Goal: Contribute content: Add original content to the website for others to see

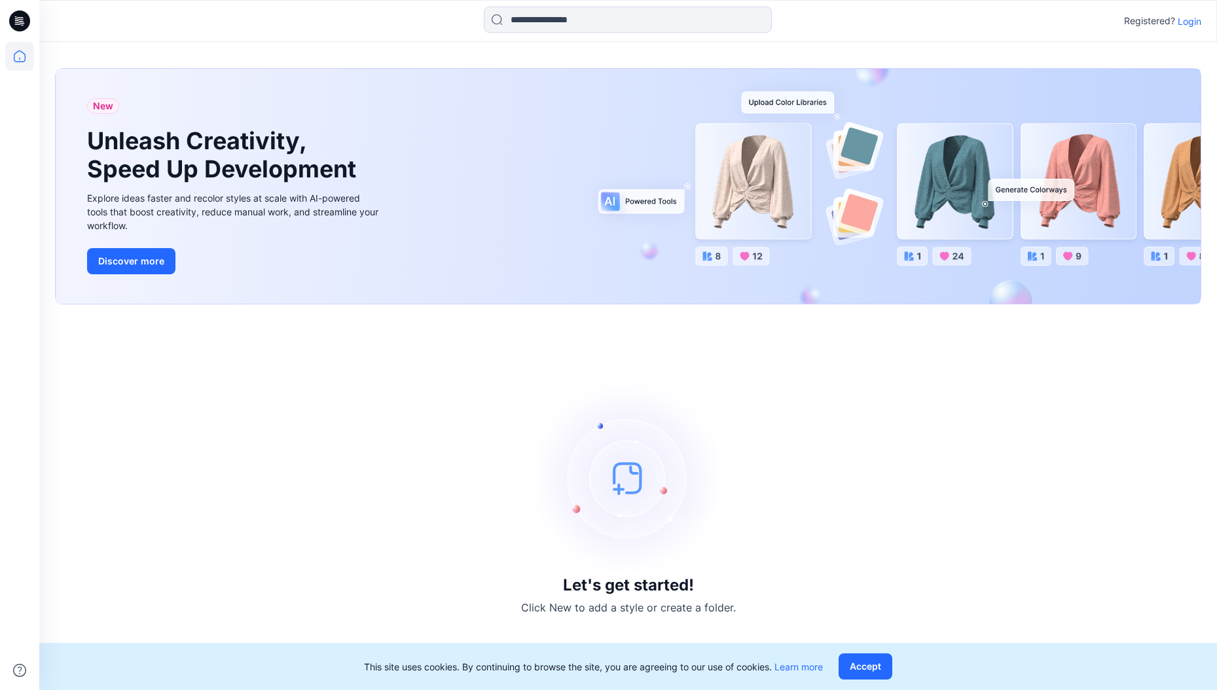
click at [1194, 24] on p "Login" at bounding box center [1190, 21] width 24 height 14
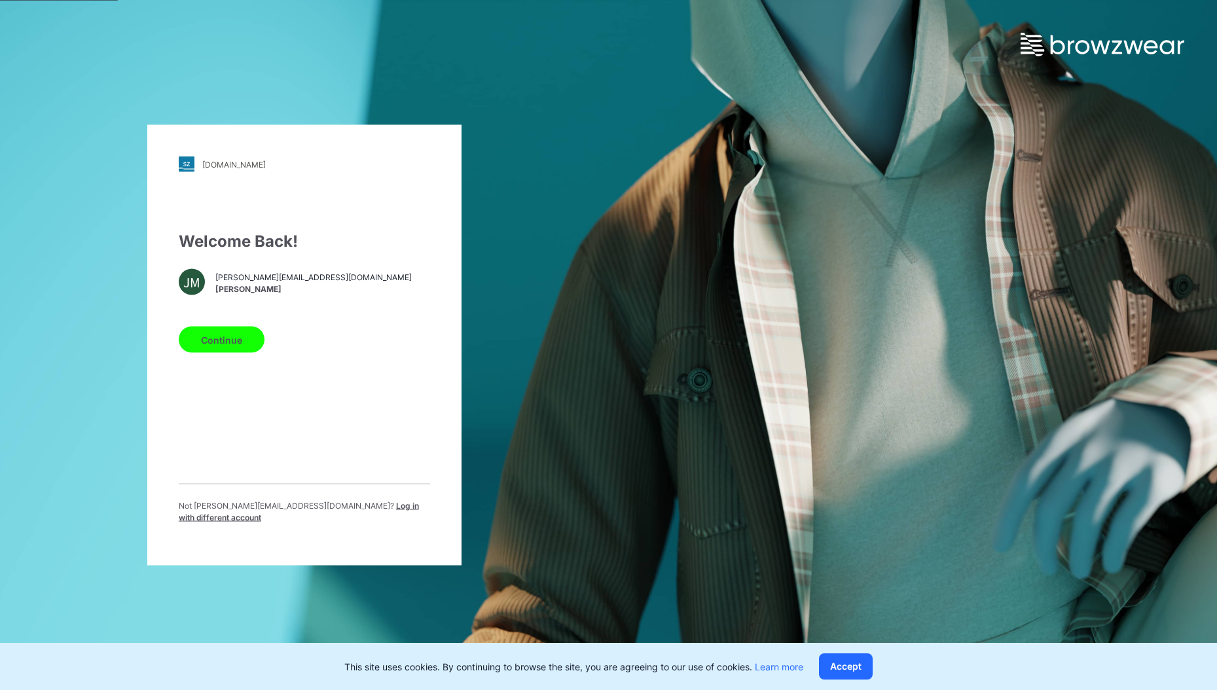
click at [229, 333] on button "Continue" at bounding box center [222, 340] width 86 height 26
click at [229, 339] on button "Continue" at bounding box center [222, 340] width 86 height 26
click at [346, 295] on div "Welcome Back! JM jakub.makowski@browzwear.com Jakub Makowski Continue Not jakub…" at bounding box center [304, 382] width 251 height 305
click at [236, 343] on button "Continue" at bounding box center [222, 340] width 86 height 26
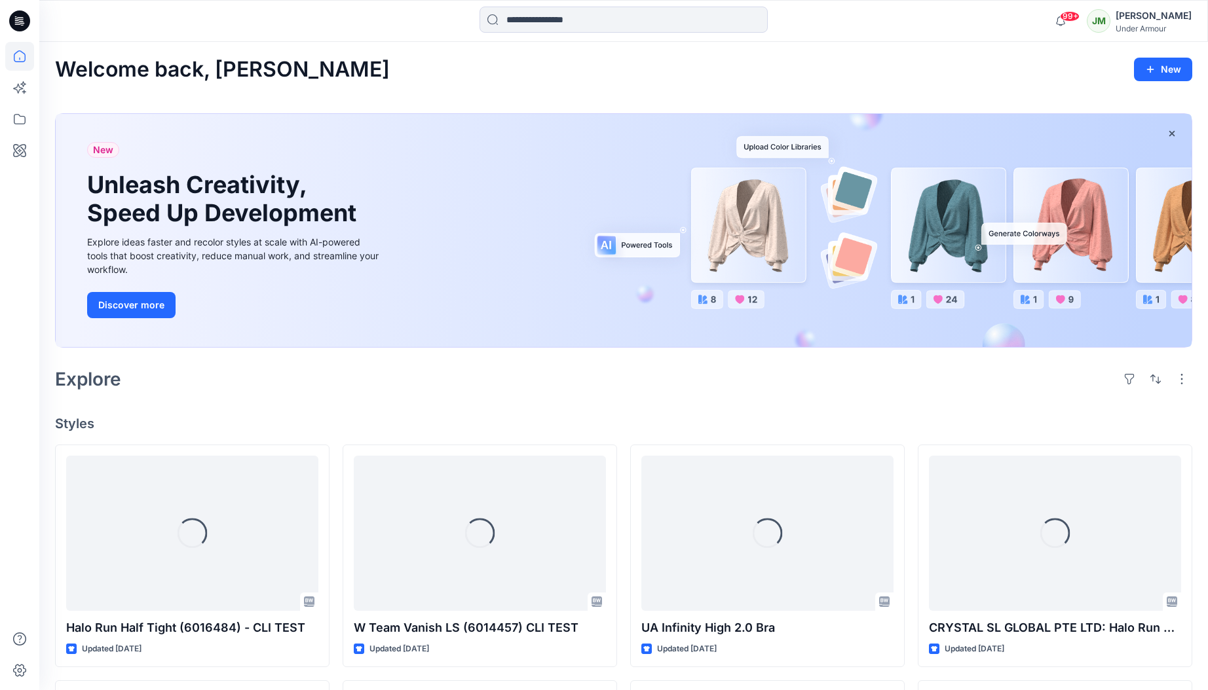
click at [504, 61] on div "Welcome back, [PERSON_NAME]" at bounding box center [623, 70] width 1137 height 24
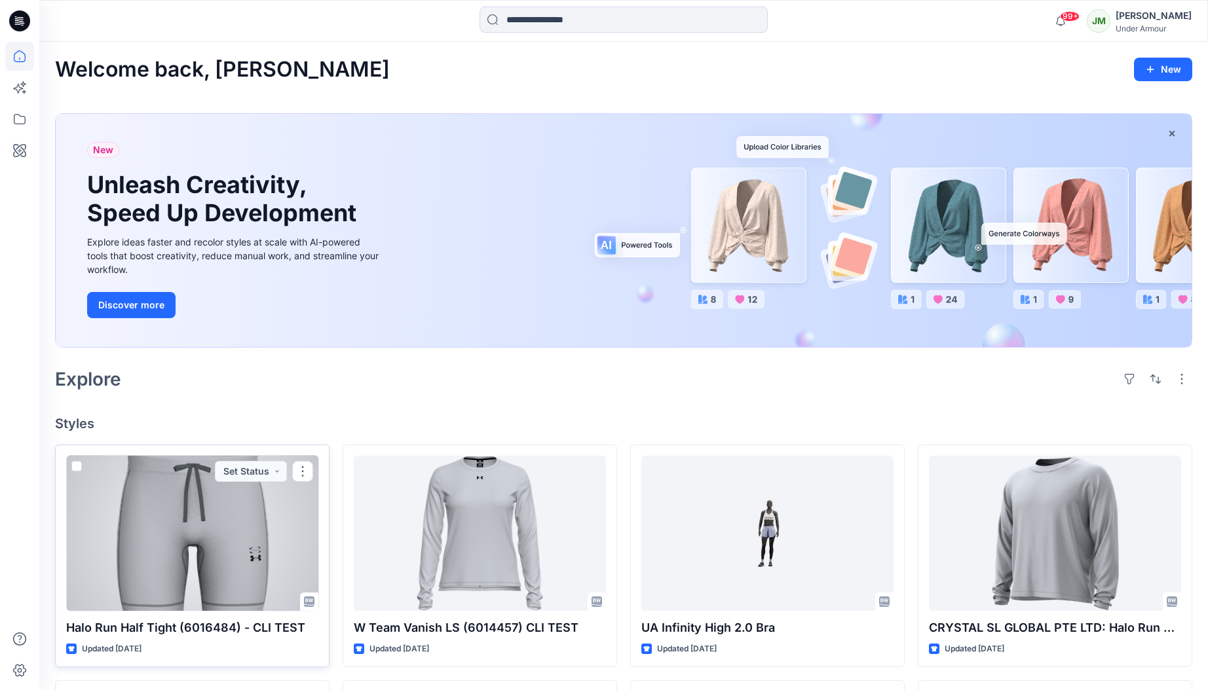
click at [261, 563] on div at bounding box center [192, 533] width 252 height 155
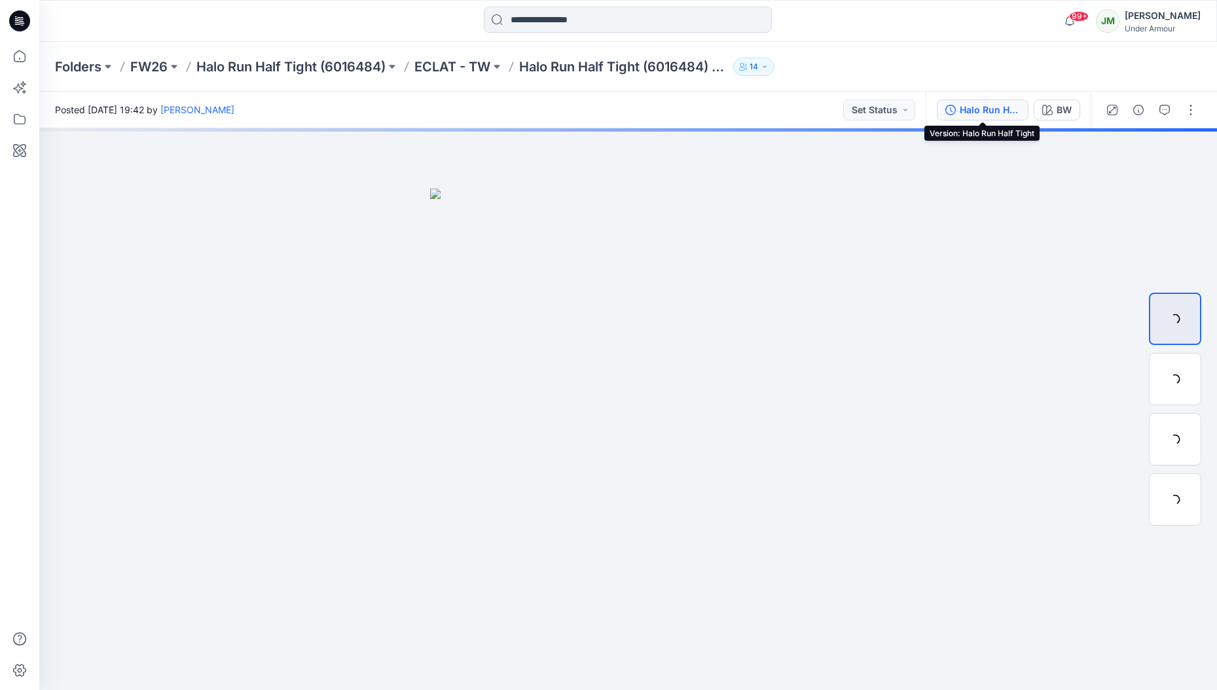
click at [979, 111] on div "Halo Run Half Tight" at bounding box center [990, 110] width 60 height 14
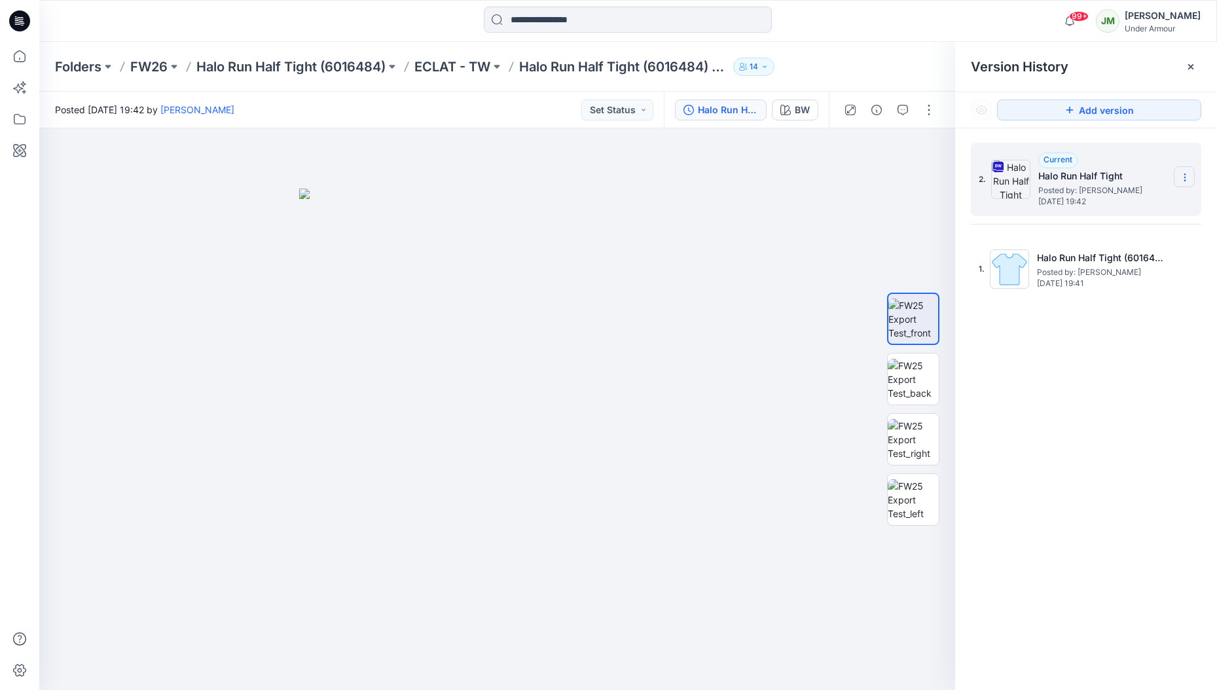
click at [1187, 174] on icon at bounding box center [1185, 177] width 10 height 10
click at [1117, 163] on div "Current Halo Run Half Tight Posted by: Jakub Makowski Friday, August 22, 2025 1…" at bounding box center [1104, 180] width 131 height 54
click at [790, 100] on button "BW" at bounding box center [795, 110] width 46 height 21
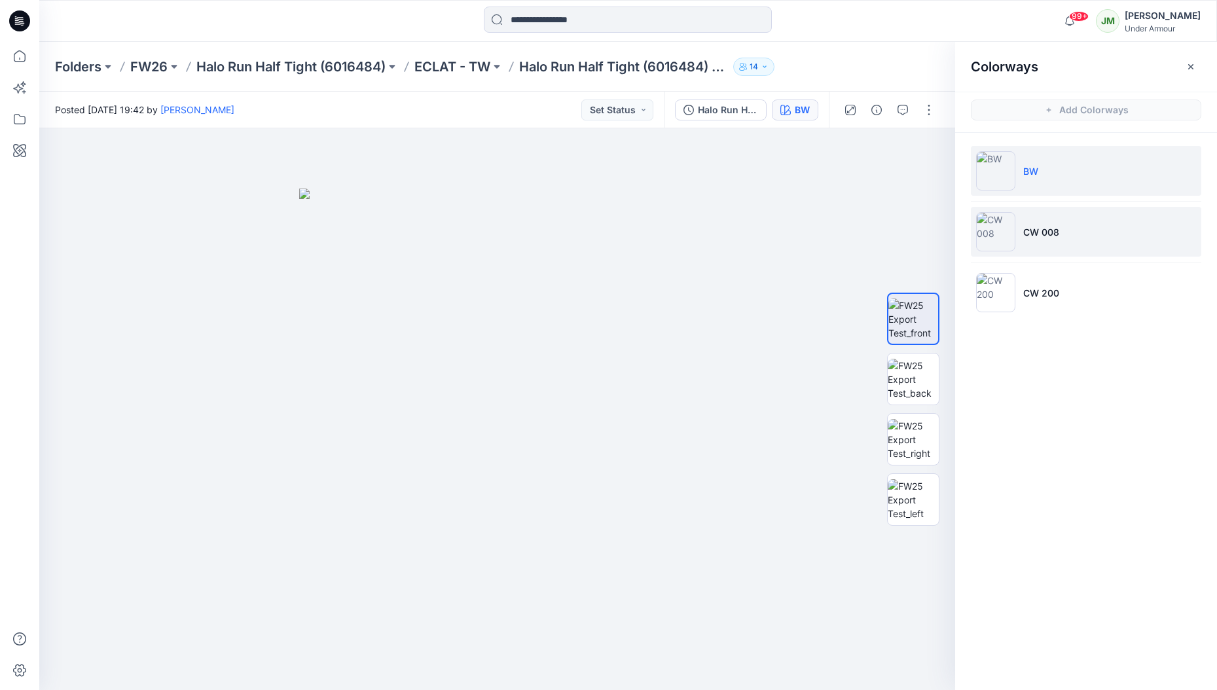
click at [1052, 230] on p "CW 008" at bounding box center [1042, 232] width 36 height 14
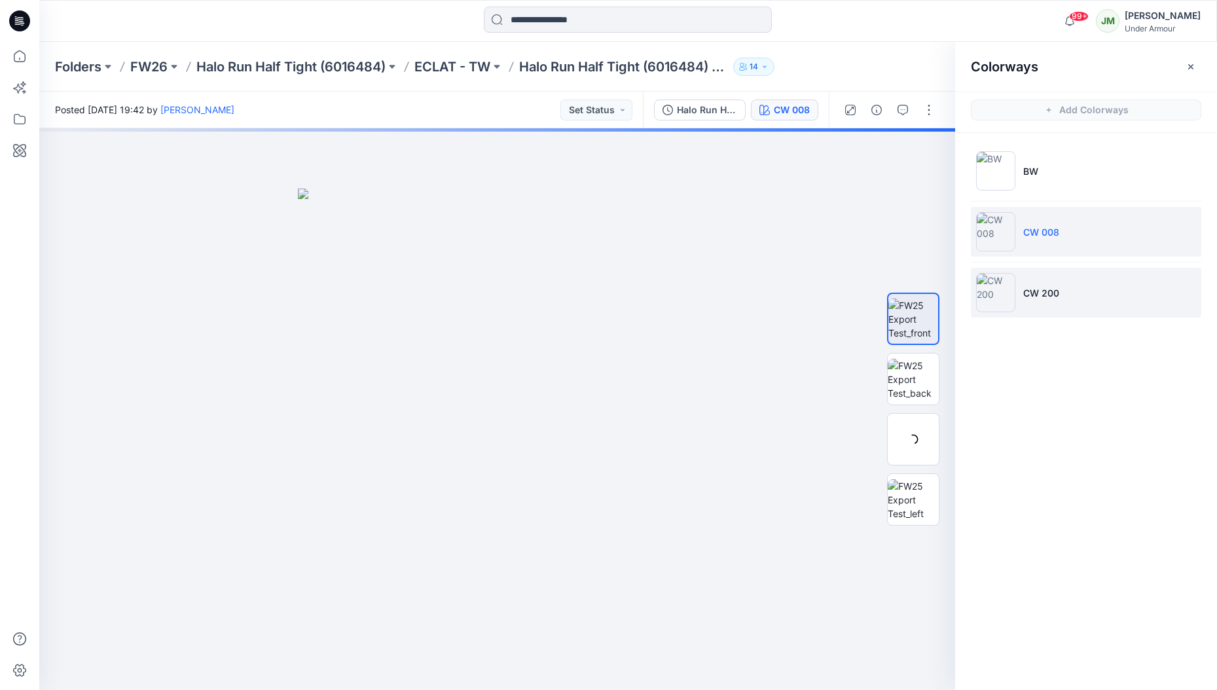
click at [1033, 296] on p "CW 200" at bounding box center [1042, 293] width 36 height 14
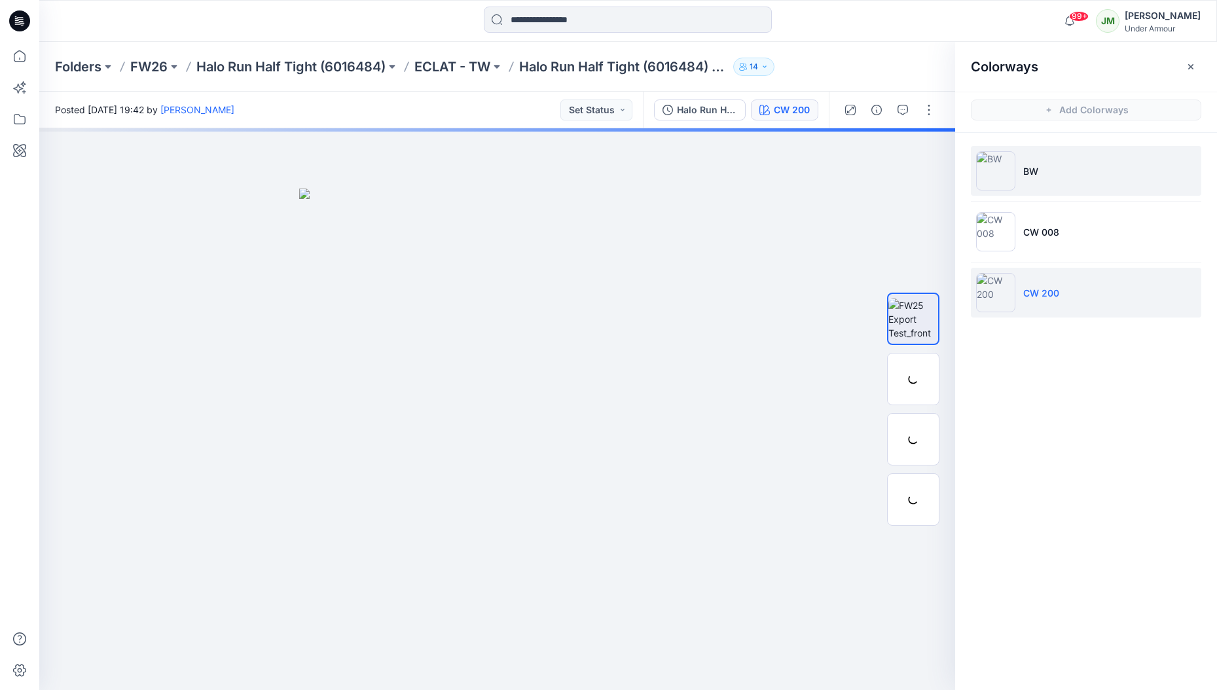
click at [1052, 180] on li "BW" at bounding box center [1086, 171] width 231 height 50
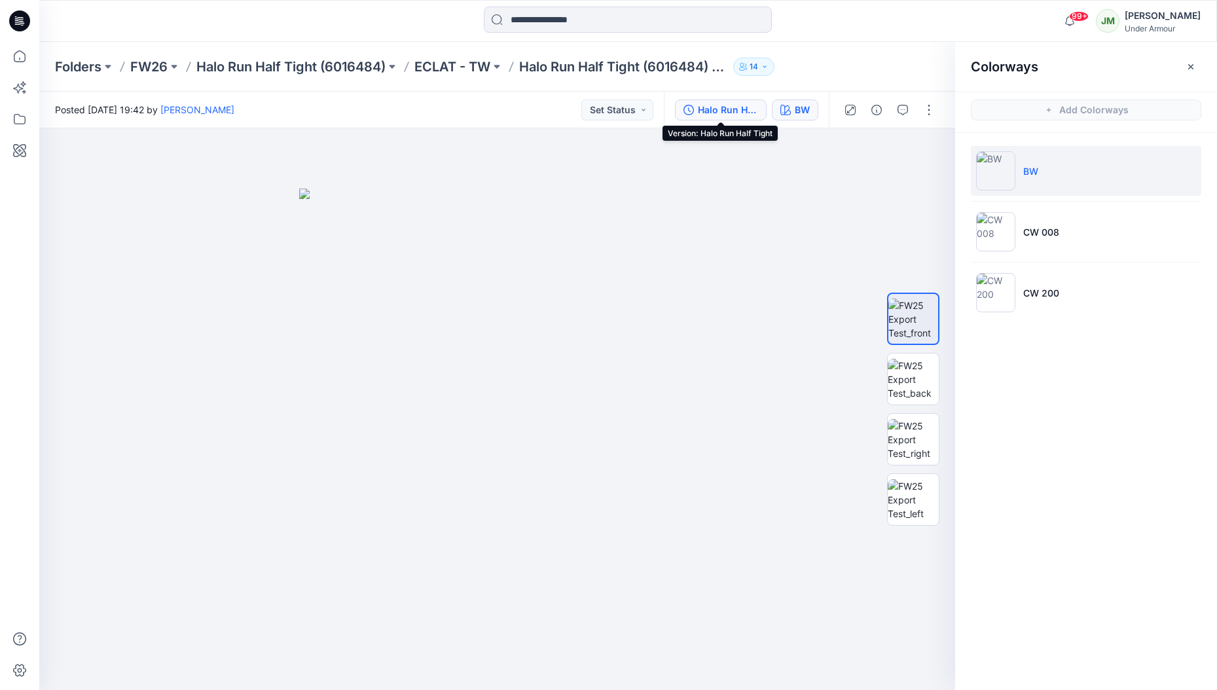
click at [721, 110] on div "Halo Run Half Tight" at bounding box center [728, 110] width 60 height 14
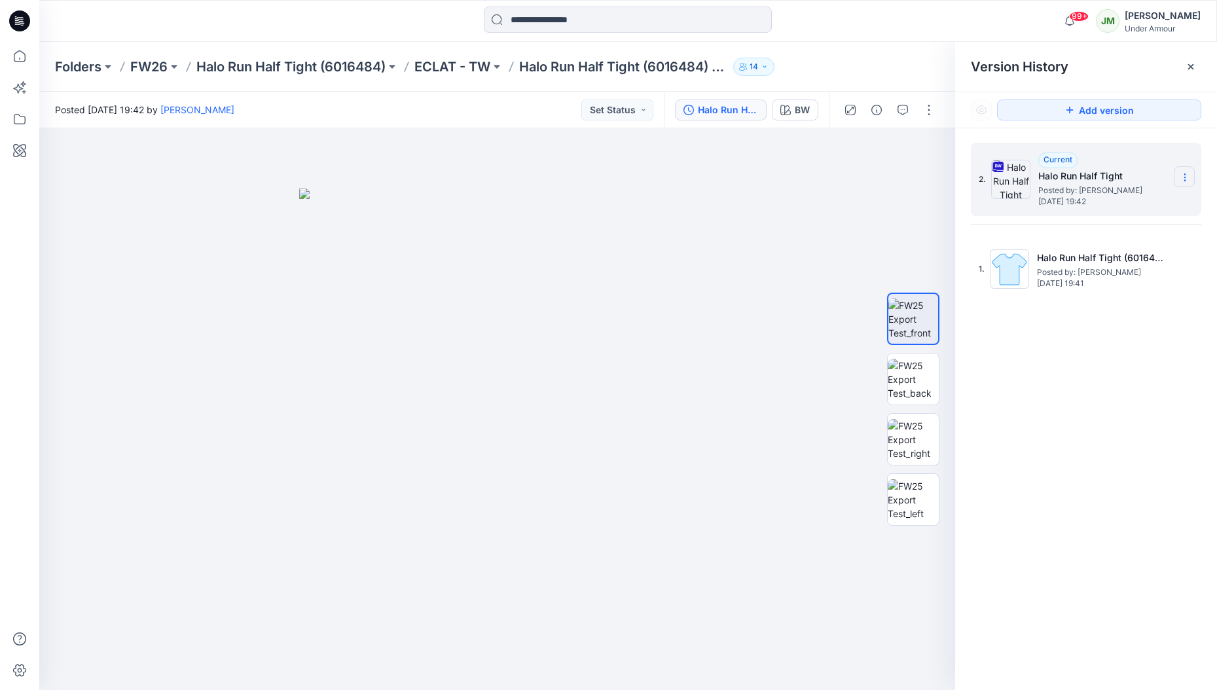
click at [1181, 172] on icon at bounding box center [1185, 177] width 10 height 10
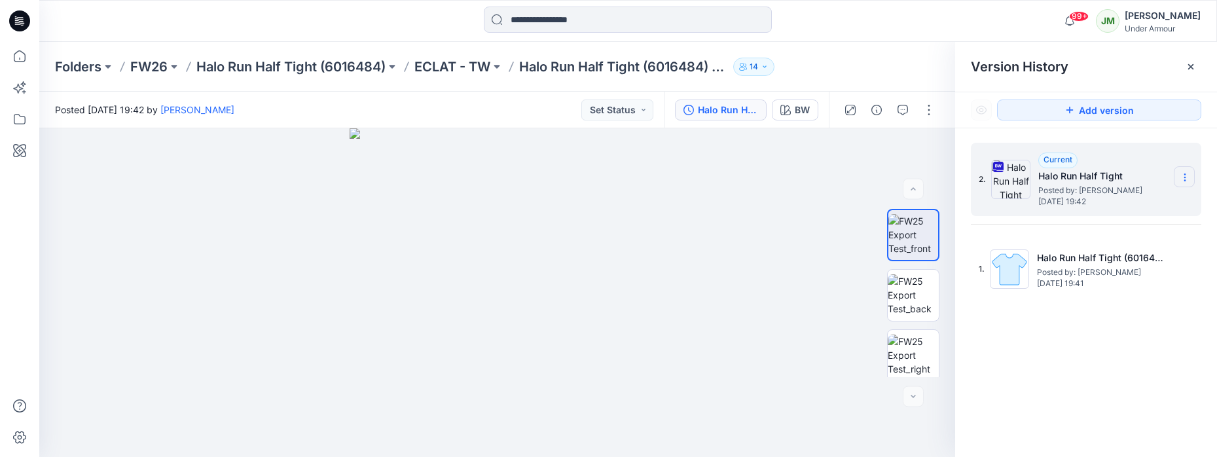
click at [1183, 173] on icon at bounding box center [1185, 177] width 10 height 10
click at [1113, 58] on div "Version History" at bounding box center [1086, 67] width 231 height 18
click at [83, 60] on p "Folders" at bounding box center [78, 67] width 46 height 18
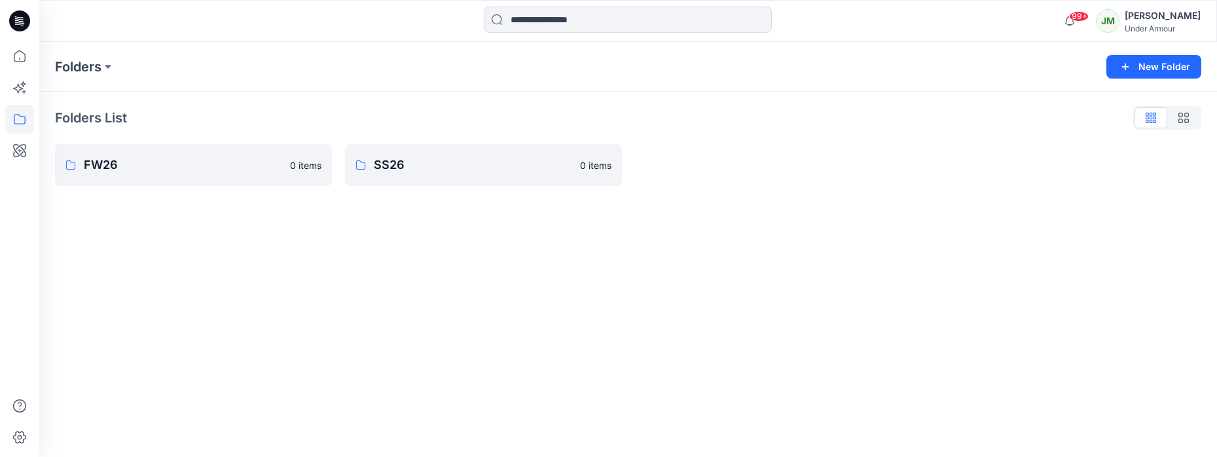
click at [1202, 73] on div "Folders New Folder" at bounding box center [628, 67] width 1178 height 50
click at [1188, 68] on button "New Folder" at bounding box center [1154, 67] width 95 height 24
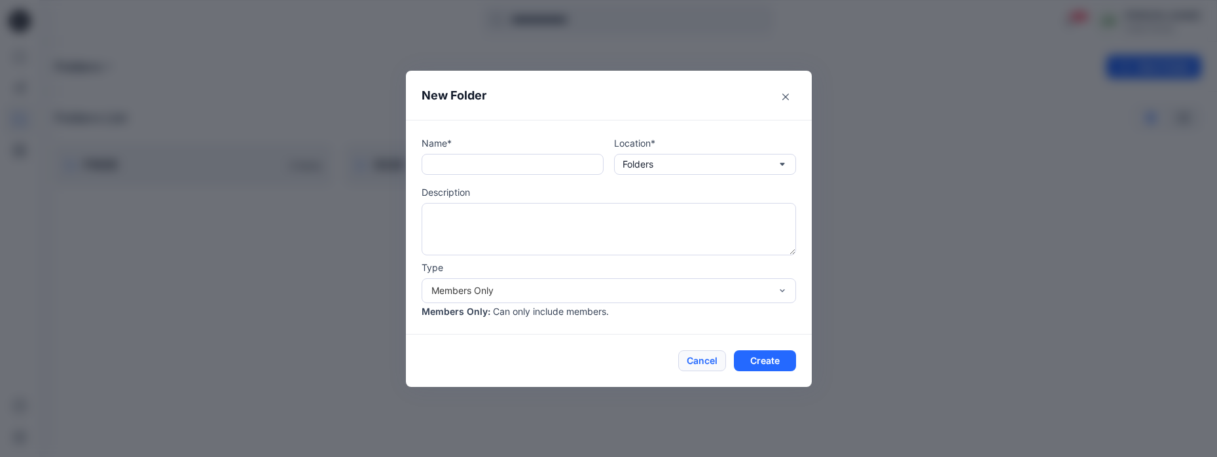
click at [712, 358] on button "Cancel" at bounding box center [702, 360] width 48 height 21
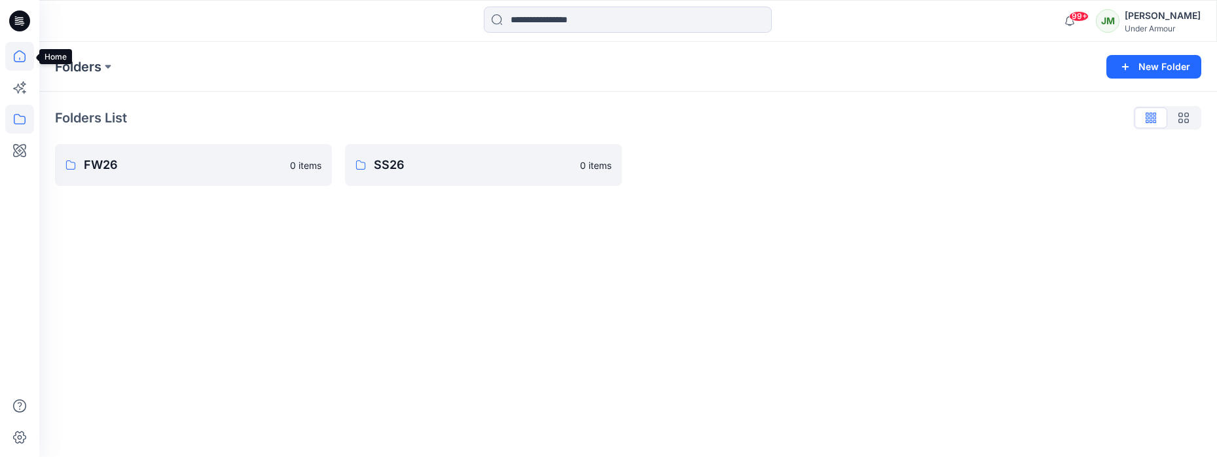
click at [22, 61] on icon at bounding box center [20, 56] width 12 height 12
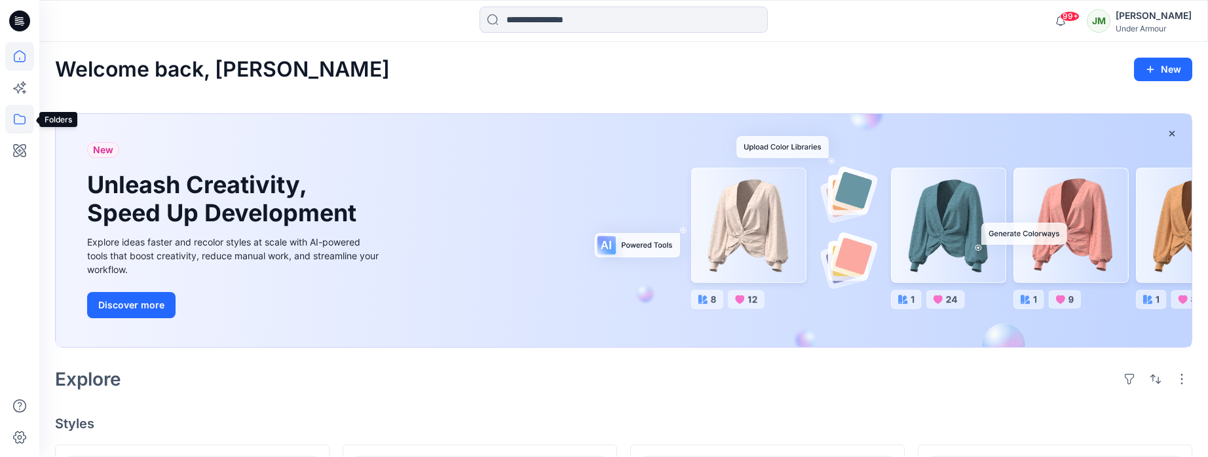
click at [18, 115] on icon at bounding box center [19, 119] width 29 height 29
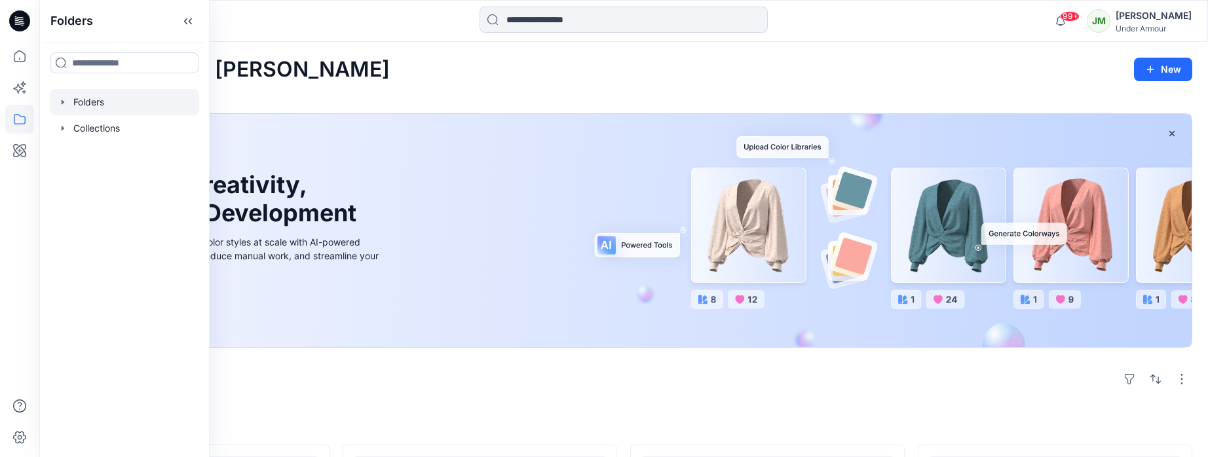
click at [61, 101] on icon "button" at bounding box center [63, 102] width 10 height 10
click at [60, 102] on icon "button" at bounding box center [62, 102] width 5 height 3
click at [131, 100] on div at bounding box center [124, 102] width 149 height 26
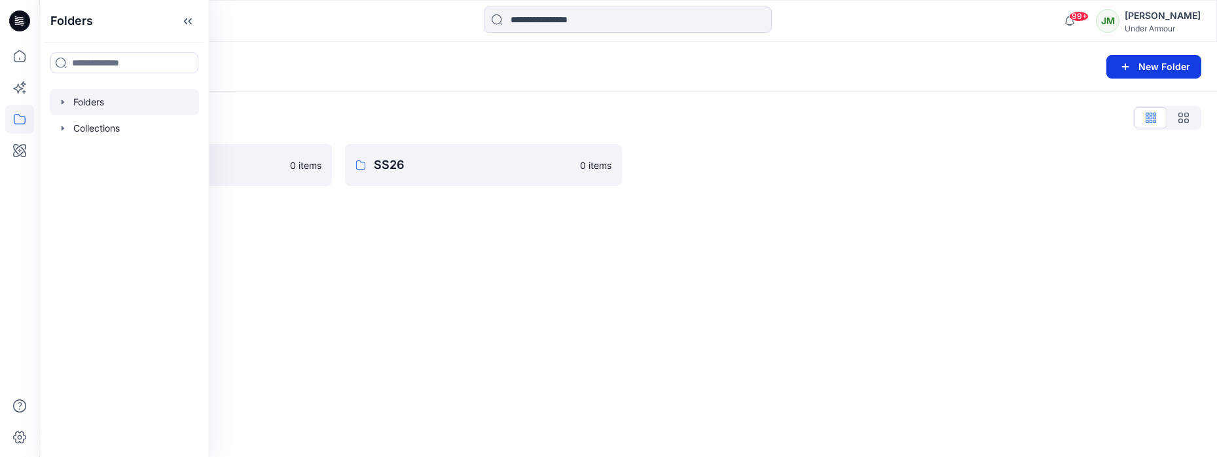
click at [1124, 64] on icon "button" at bounding box center [1126, 67] width 16 height 16
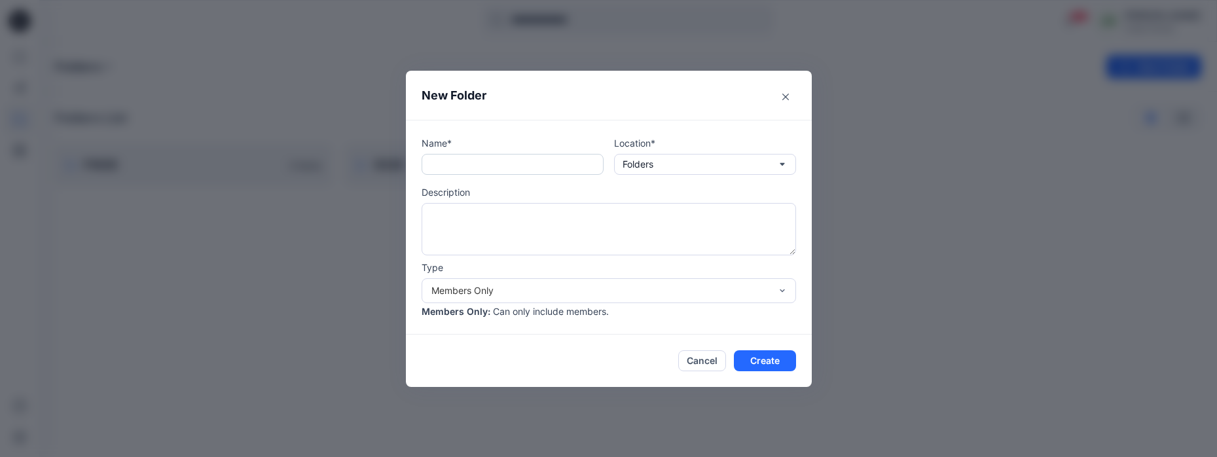
click at [503, 164] on input "text" at bounding box center [513, 164] width 182 height 21
type input "*****"
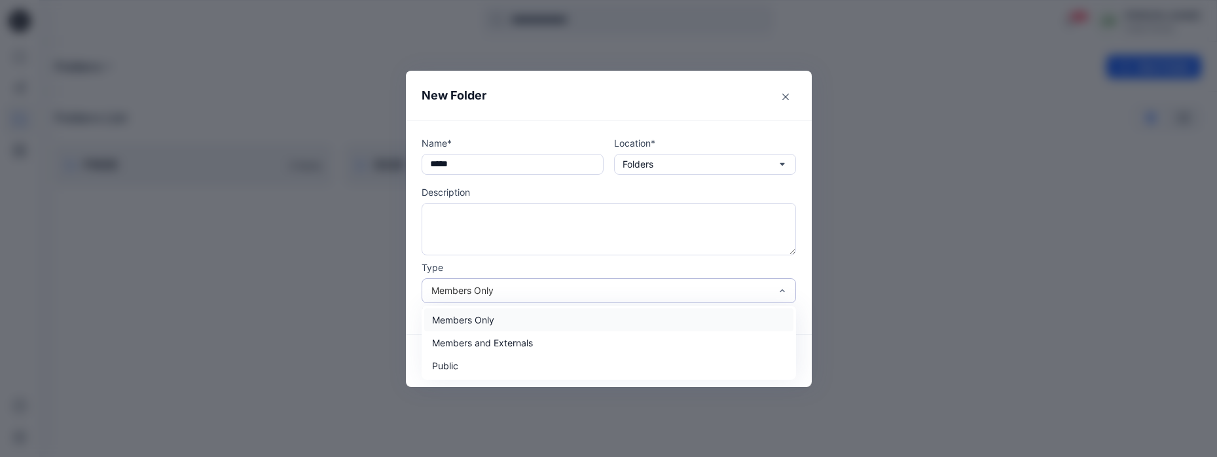
click at [715, 294] on div "Members Only" at bounding box center [601, 291] width 339 height 14
click at [678, 323] on div "Members Only" at bounding box center [608, 319] width 369 height 23
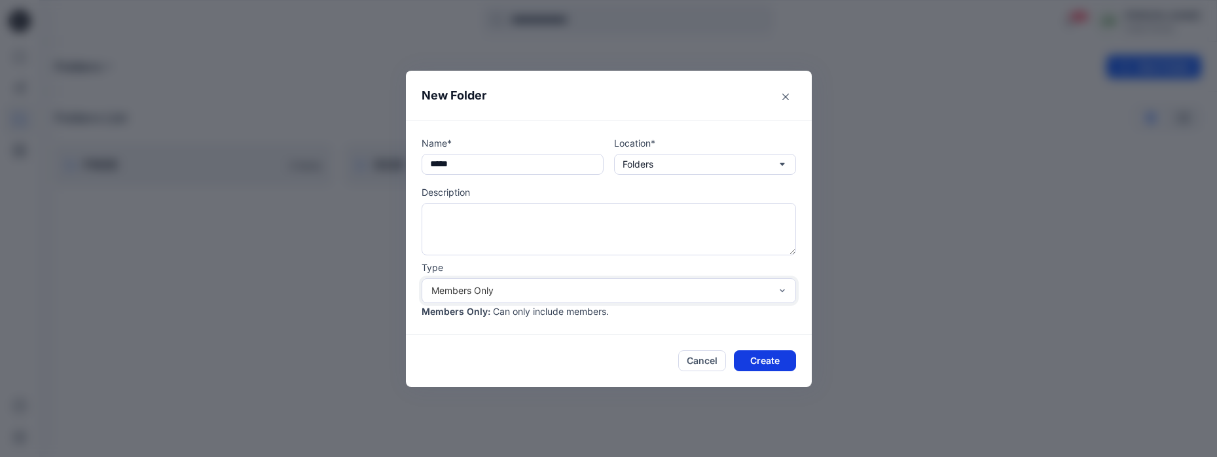
click at [775, 361] on button "Create" at bounding box center [765, 360] width 62 height 21
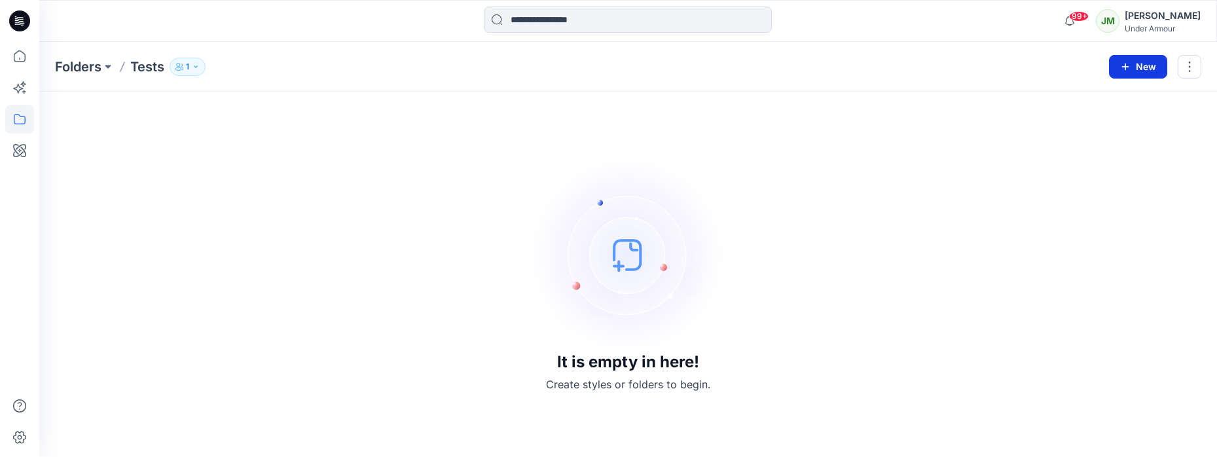
click at [1147, 66] on button "New" at bounding box center [1138, 67] width 58 height 24
click at [1100, 102] on p "New Style" at bounding box center [1098, 100] width 44 height 16
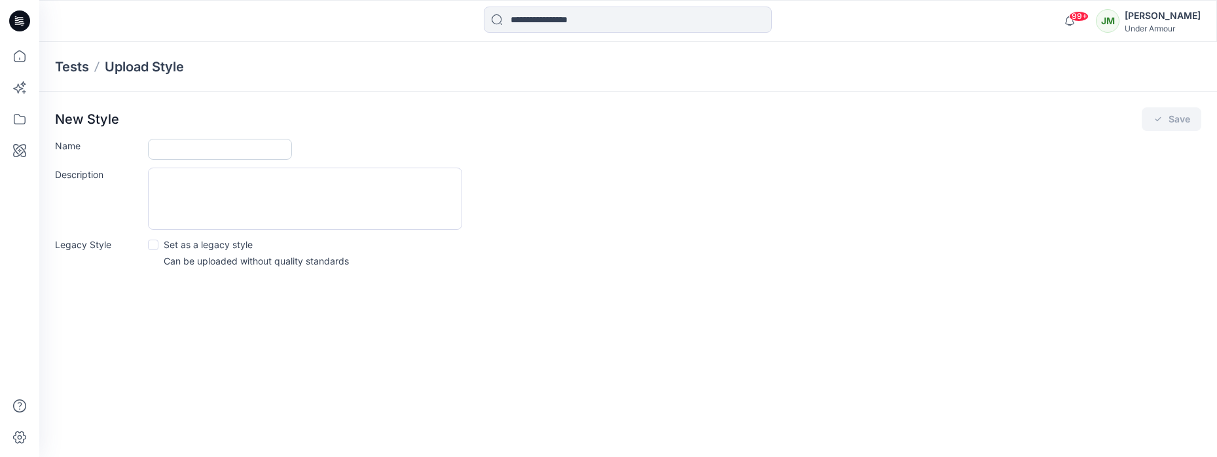
click at [219, 141] on input "Name" at bounding box center [220, 149] width 144 height 21
type input "******"
click at [1170, 118] on button "Save" at bounding box center [1172, 119] width 60 height 24
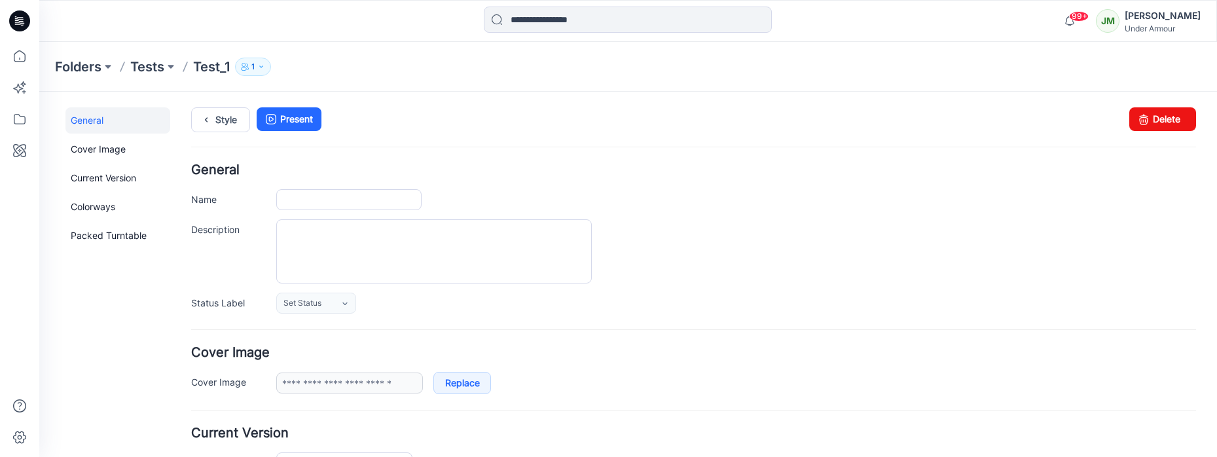
type input "******"
type input "**********"
click at [216, 119] on link "Style" at bounding box center [220, 119] width 59 height 25
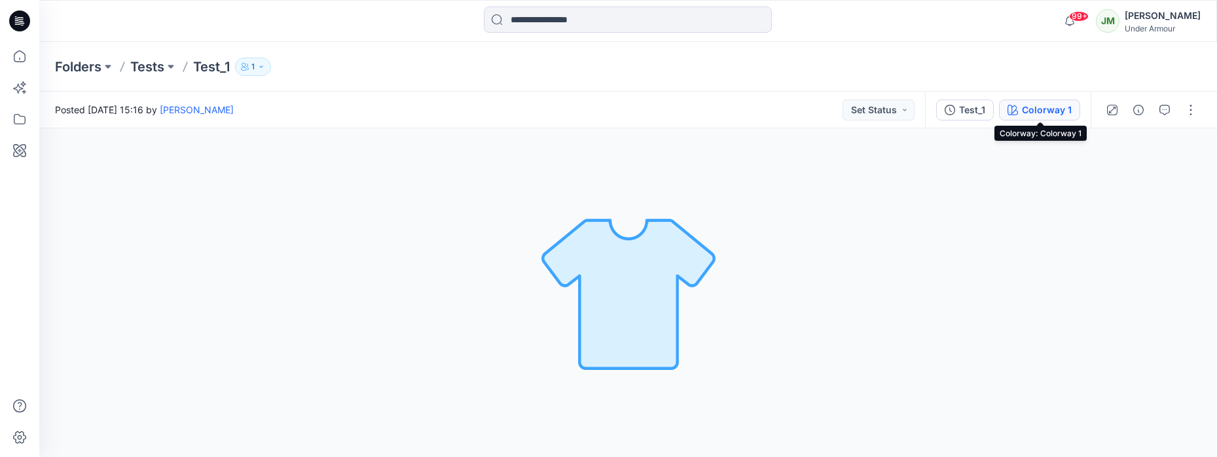
click at [1052, 111] on div "Colorway 1" at bounding box center [1047, 110] width 50 height 14
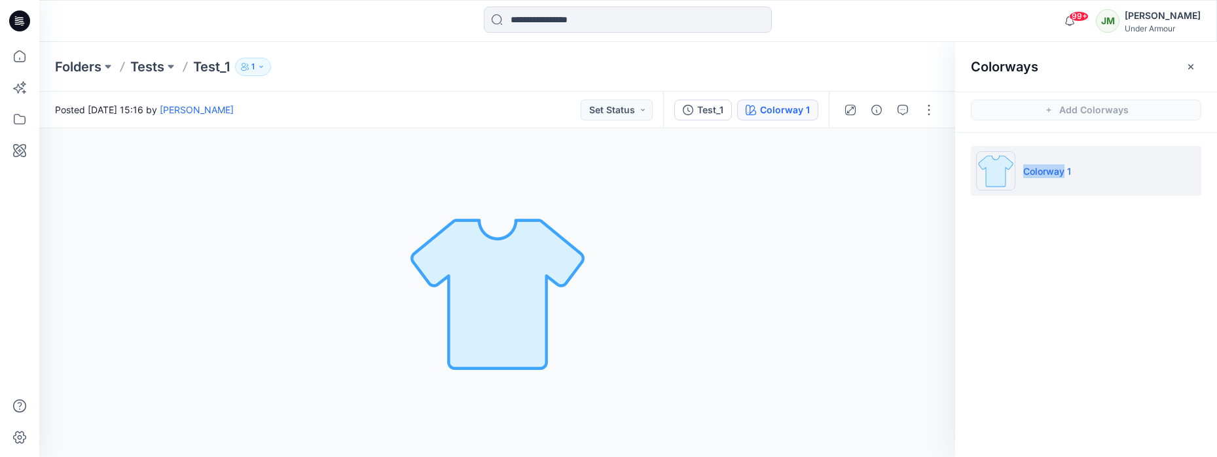
click at [1051, 171] on p "Colorway 1" at bounding box center [1048, 171] width 48 height 14
drag, startPoint x: 1096, startPoint y: 163, endPoint x: 1021, endPoint y: 162, distance: 75.3
click at [1022, 162] on li "Colorway 1" at bounding box center [1086, 171] width 231 height 50
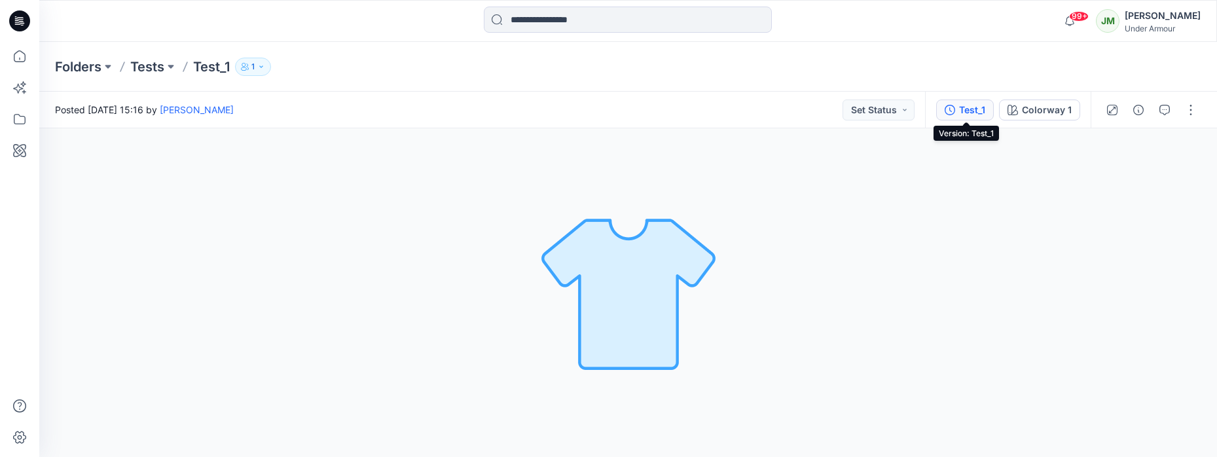
click at [968, 111] on div "Test_1" at bounding box center [972, 110] width 26 height 14
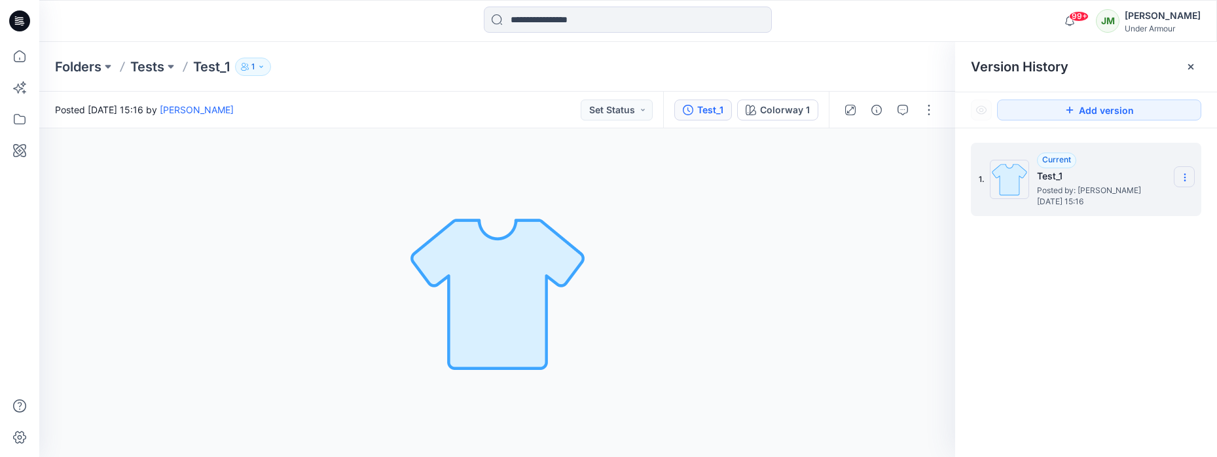
click at [1185, 175] on icon at bounding box center [1185, 177] width 10 height 10
click at [1183, 174] on icon at bounding box center [1185, 177] width 10 height 10
click at [989, 256] on div "1. Current Test_1 Posted by: Jakub Makowski Monday, September 08, 2025 15:16 Du…" at bounding box center [1086, 302] width 262 height 348
click at [1187, 175] on icon at bounding box center [1185, 177] width 10 height 10
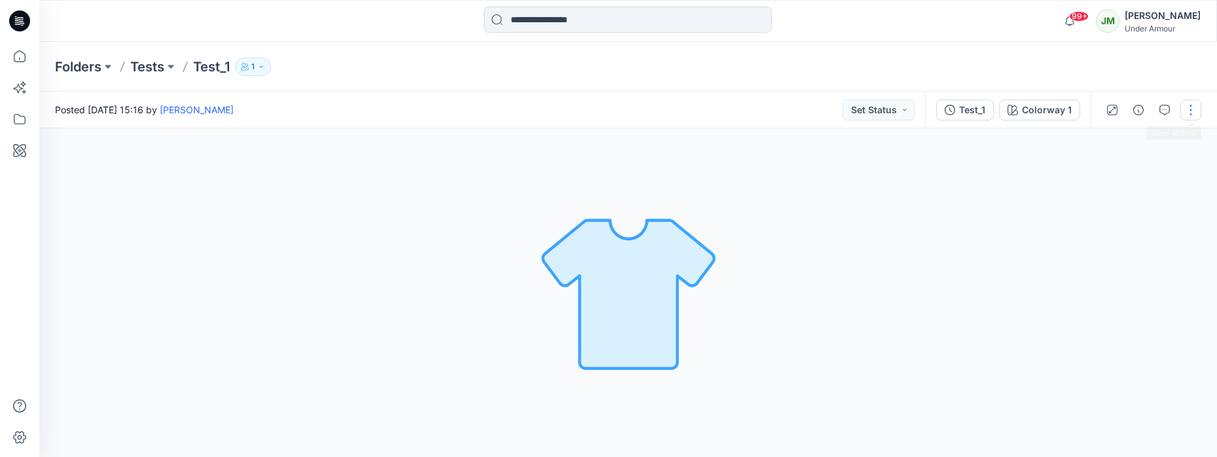
click at [1187, 105] on button "button" at bounding box center [1191, 110] width 21 height 21
click at [1153, 74] on div "Folders Tests Test_1 1" at bounding box center [628, 67] width 1178 height 50
click at [967, 109] on div "Test_1" at bounding box center [972, 110] width 26 height 14
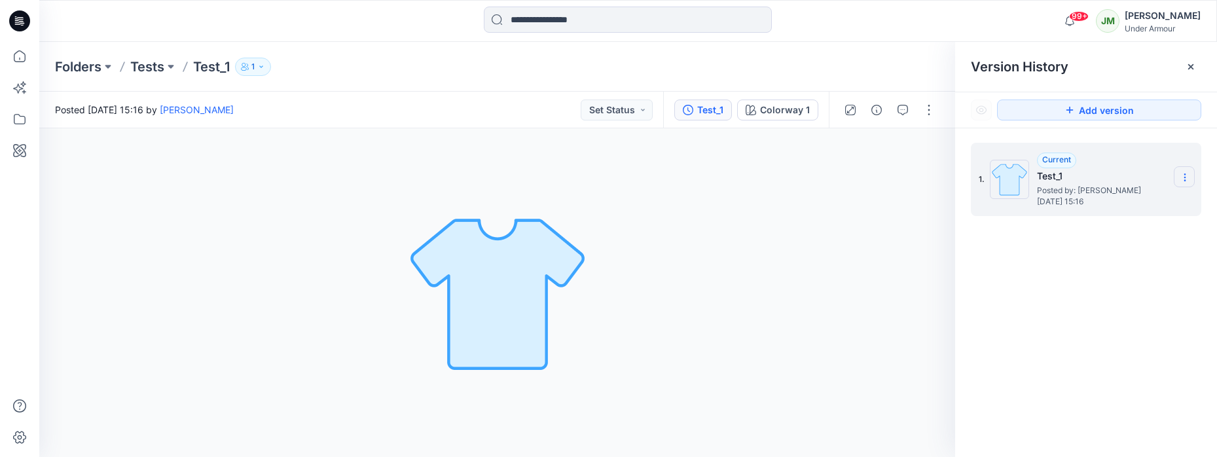
click at [1185, 178] on icon at bounding box center [1185, 177] width 10 height 10
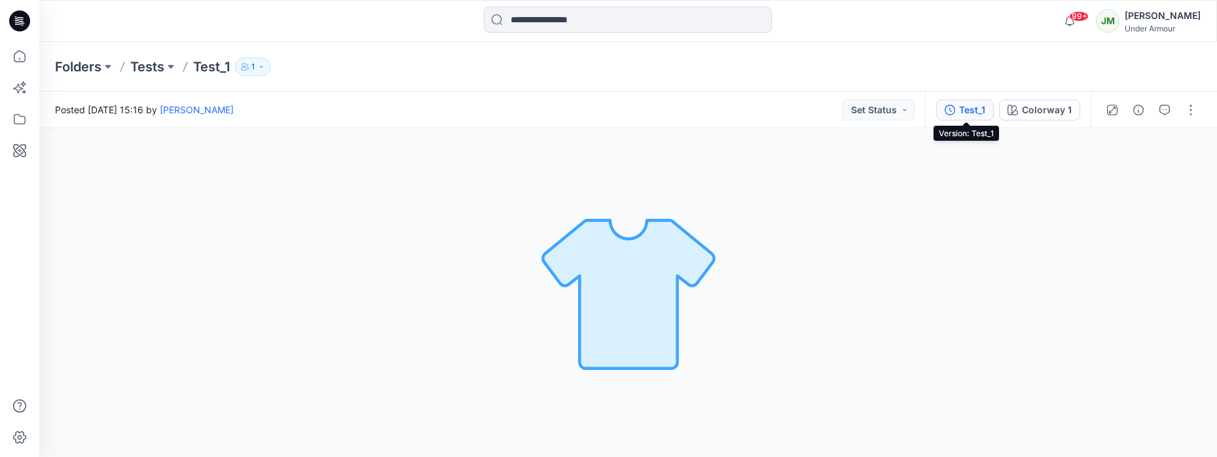
click at [966, 110] on div "Test_1" at bounding box center [972, 110] width 26 height 14
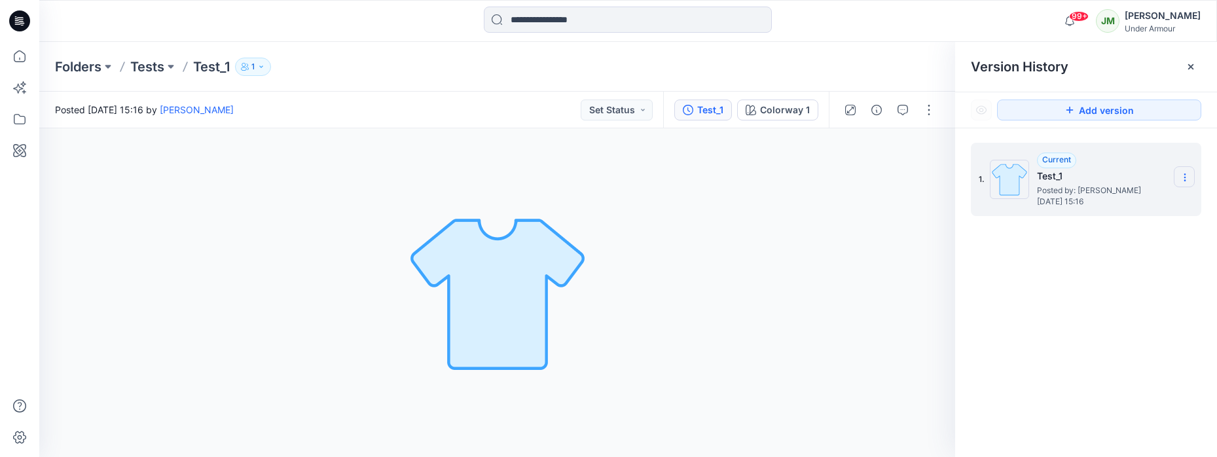
click at [1185, 180] on icon at bounding box center [1185, 180] width 1 height 1
click at [1183, 179] on icon at bounding box center [1185, 177] width 10 height 10
click at [1002, 287] on div "1. Current Test_1 Posted by: [PERSON_NAME] [DATE] 15:16" at bounding box center [1086, 302] width 262 height 348
click at [1186, 171] on section at bounding box center [1184, 176] width 21 height 21
click at [1141, 158] on div "Current Test_1 Posted by: [PERSON_NAME] [DATE] 15:16" at bounding box center [1102, 180] width 131 height 54
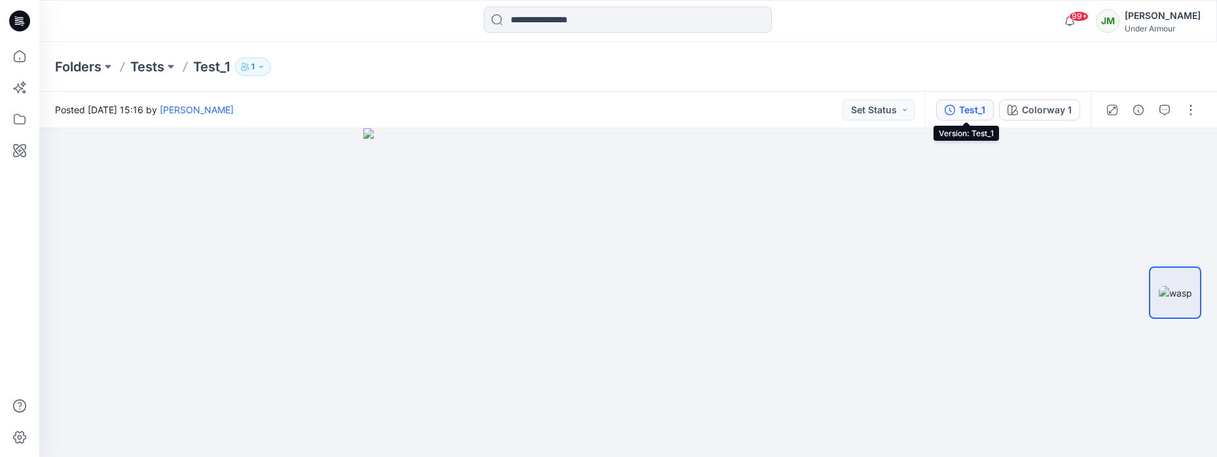
click at [968, 112] on div "Test_1" at bounding box center [972, 110] width 26 height 14
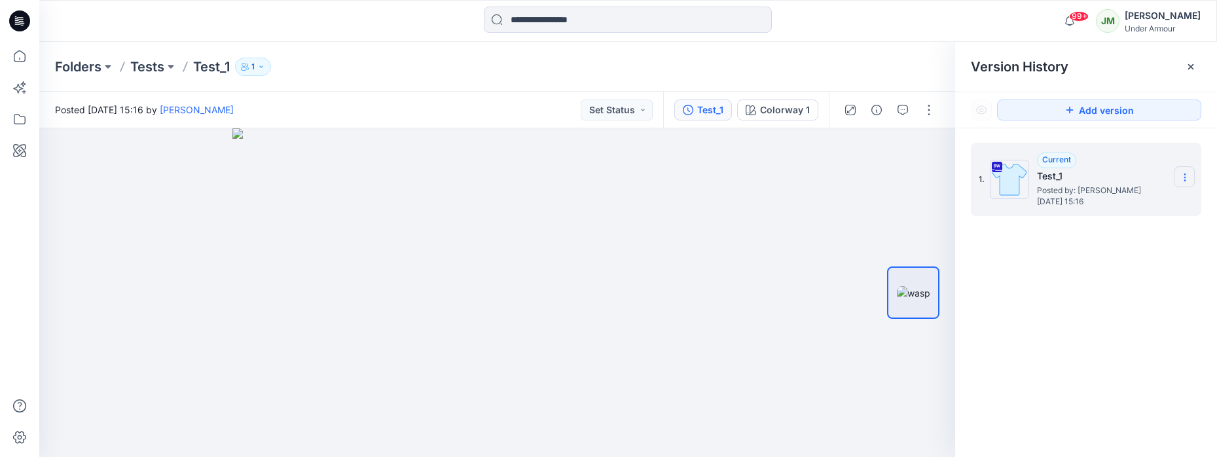
click at [1183, 172] on section at bounding box center [1184, 176] width 21 height 21
click at [1120, 403] on div "1. Current Test_1 Posted by: [PERSON_NAME] [DATE] 15:16 Download Source BW File…" at bounding box center [1086, 302] width 262 height 348
click at [1069, 113] on icon at bounding box center [1070, 110] width 10 height 10
